Goal: Book appointment/travel/reservation

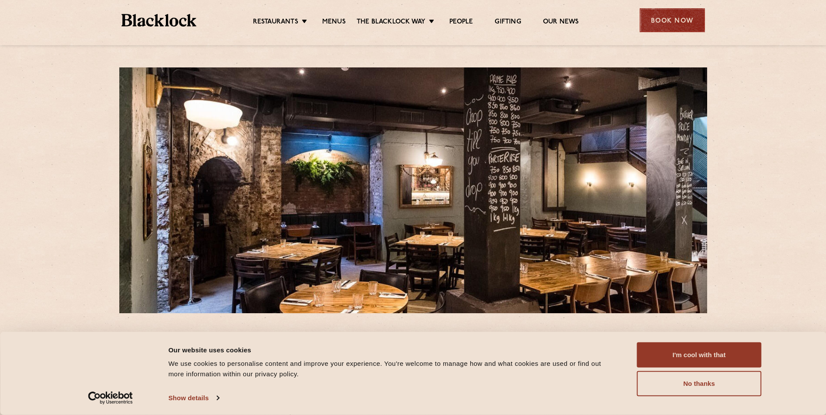
click at [649, 22] on div "Book Now" at bounding box center [671, 20] width 65 height 24
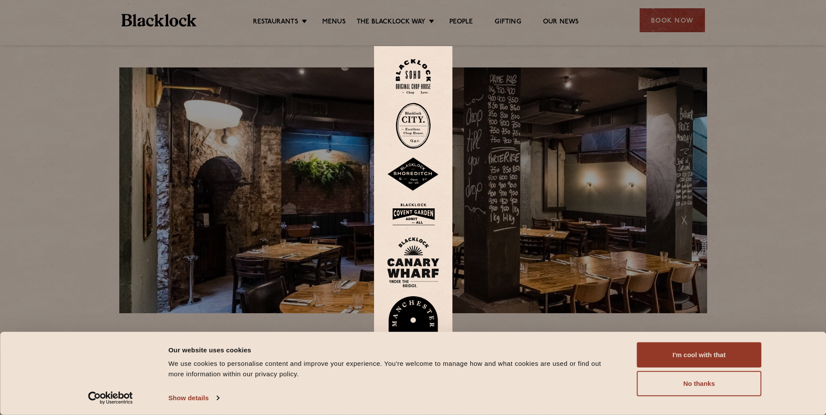
click at [416, 124] on img at bounding box center [413, 126] width 35 height 46
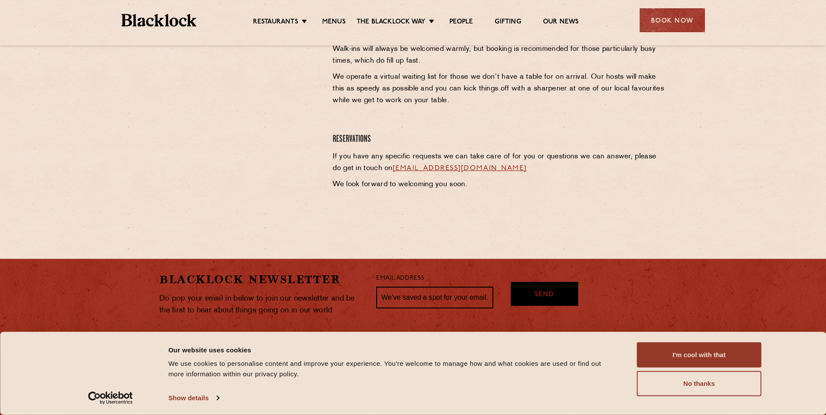
scroll to position [424, 0]
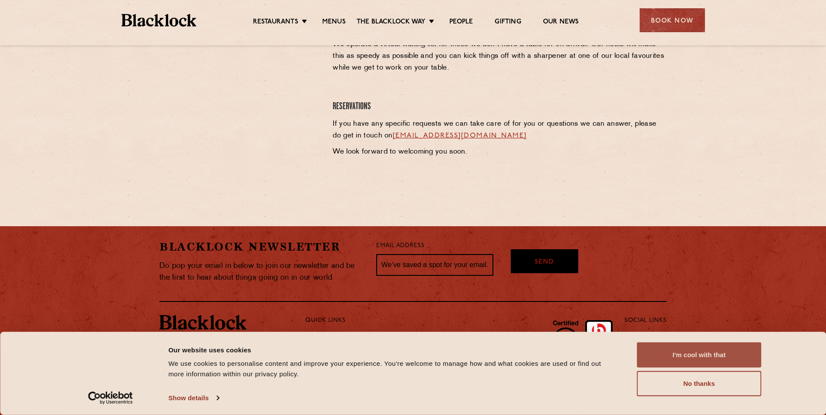
click at [690, 361] on button "I'm cool with that" at bounding box center [699, 354] width 124 height 25
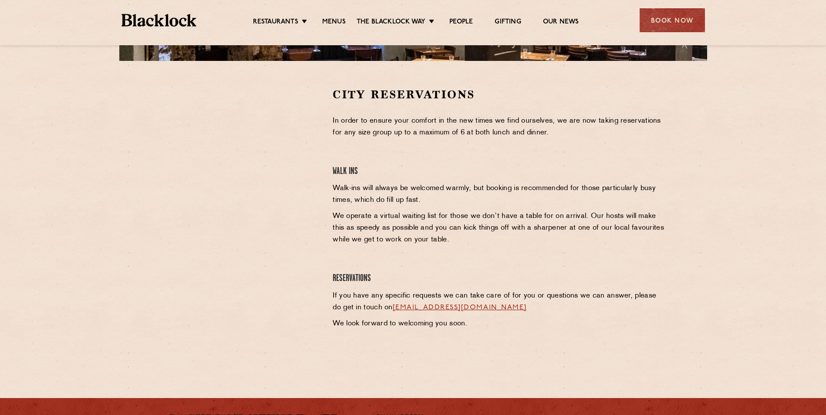
scroll to position [120, 0]
